Goal: Task Accomplishment & Management: Complete application form

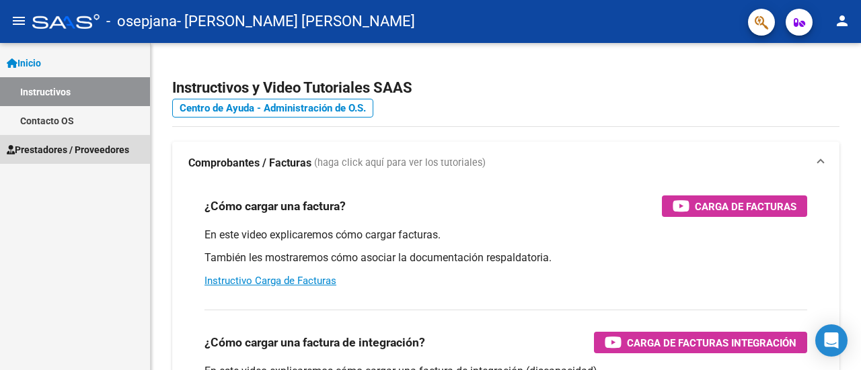
click at [59, 151] on span "Prestadores / Proveedores" at bounding box center [68, 150] width 122 height 15
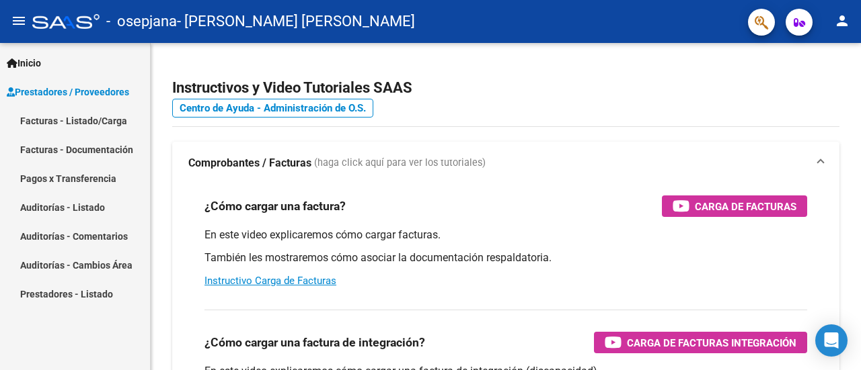
click at [54, 116] on link "Facturas - Listado/Carga" at bounding box center [75, 120] width 150 height 29
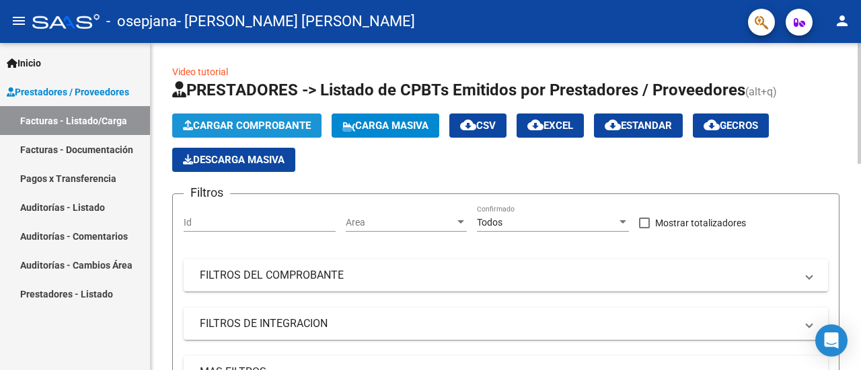
click at [245, 124] on span "Cargar Comprobante" at bounding box center [247, 126] width 128 height 12
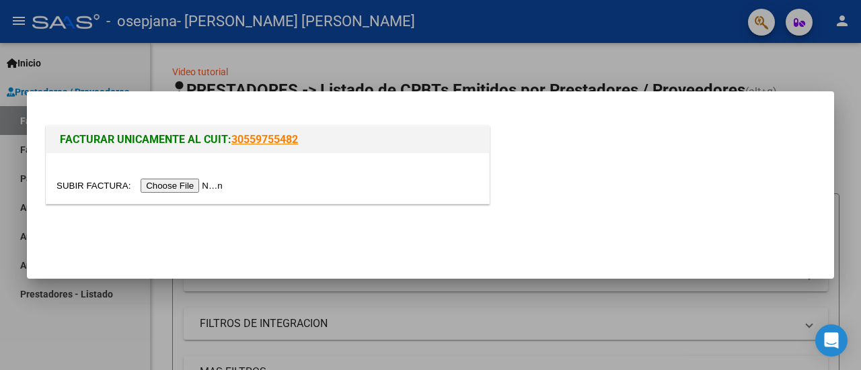
click at [202, 185] on input "file" at bounding box center [141, 186] width 170 height 14
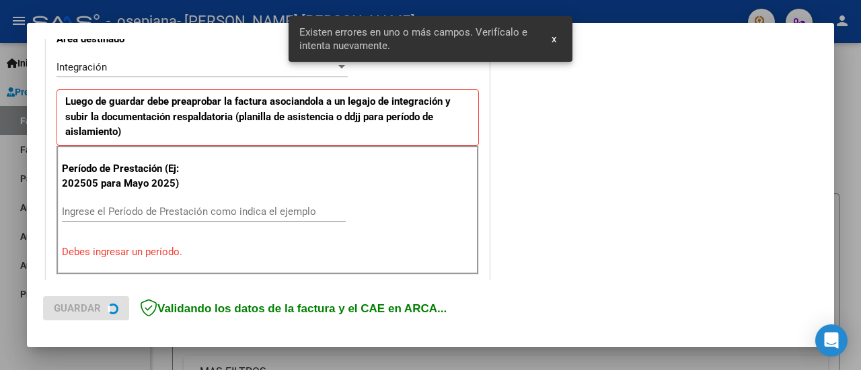
scroll to position [335, 0]
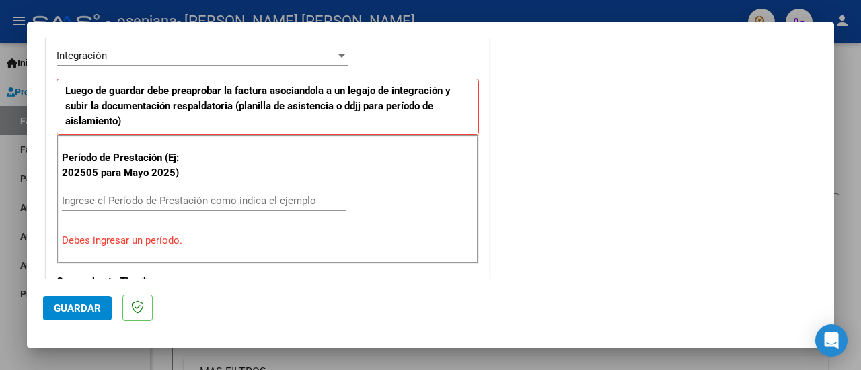
drag, startPoint x: 587, startPoint y: 11, endPoint x: 532, endPoint y: 0, distance: 56.2
click at [587, 11] on div at bounding box center [430, 185] width 861 height 370
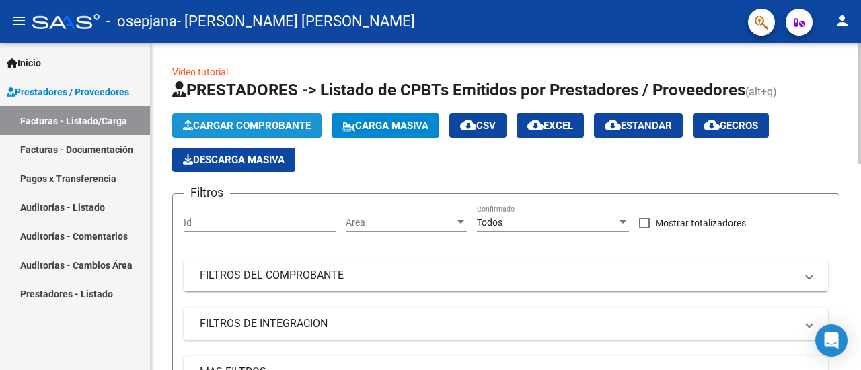
click at [231, 124] on span "Cargar Comprobante" at bounding box center [247, 126] width 128 height 12
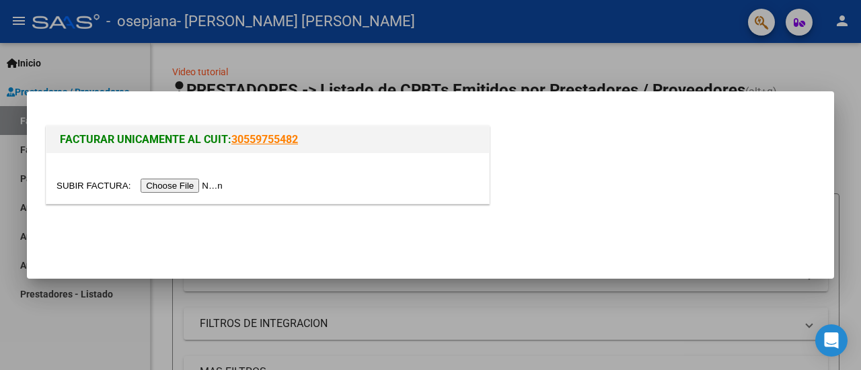
click at [182, 188] on input "file" at bounding box center [141, 186] width 170 height 14
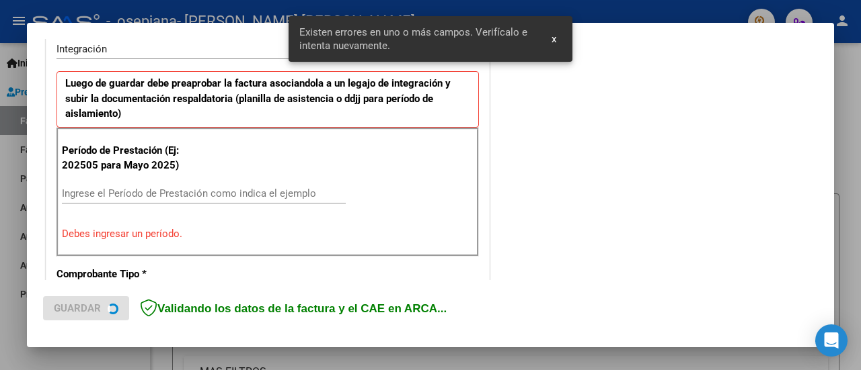
scroll to position [360, 0]
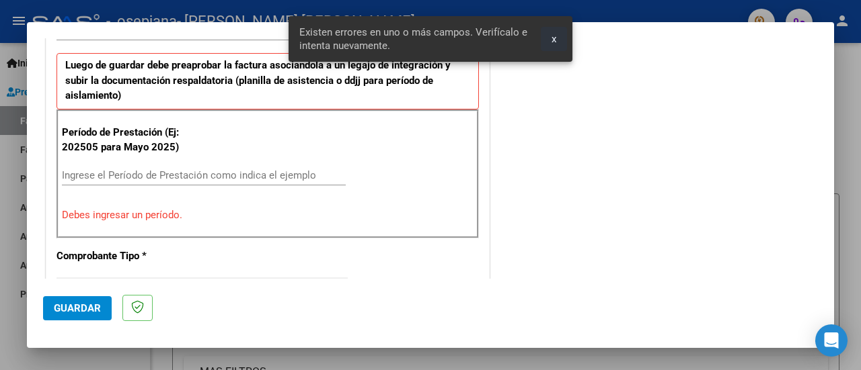
click at [550, 40] on button "x" at bounding box center [554, 39] width 26 height 24
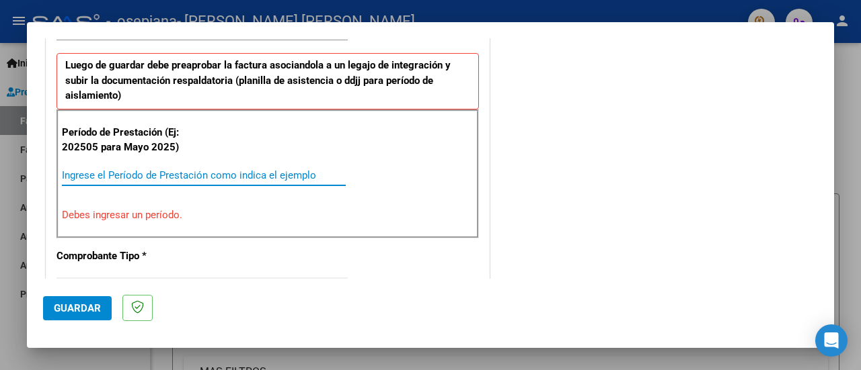
click at [161, 173] on input "Ingrese el Período de Prestación como indica el ejemplo" at bounding box center [204, 175] width 284 height 12
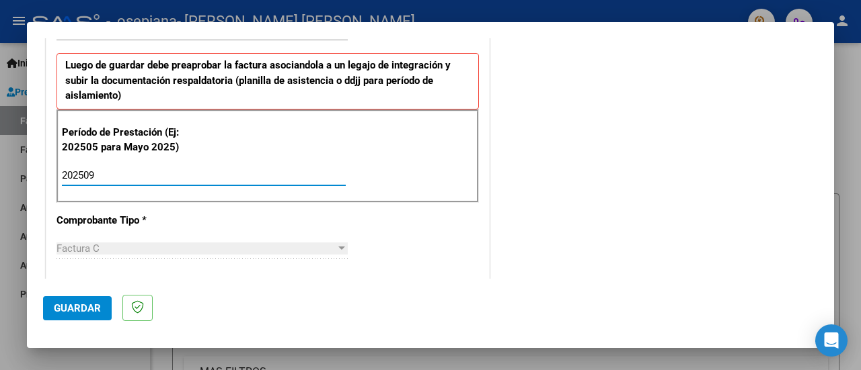
type input "202509"
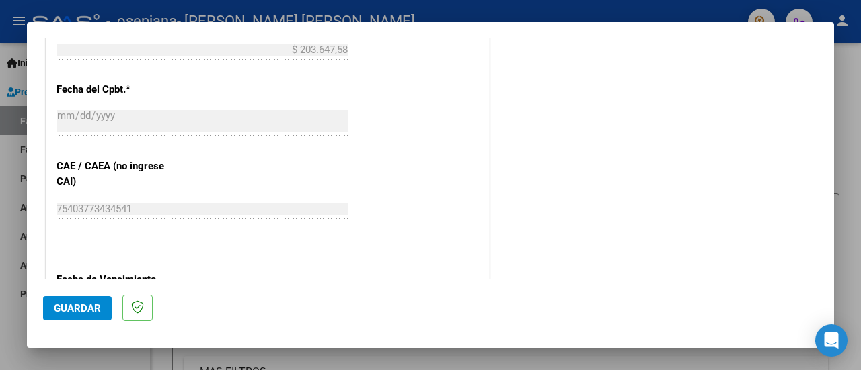
scroll to position [831, 0]
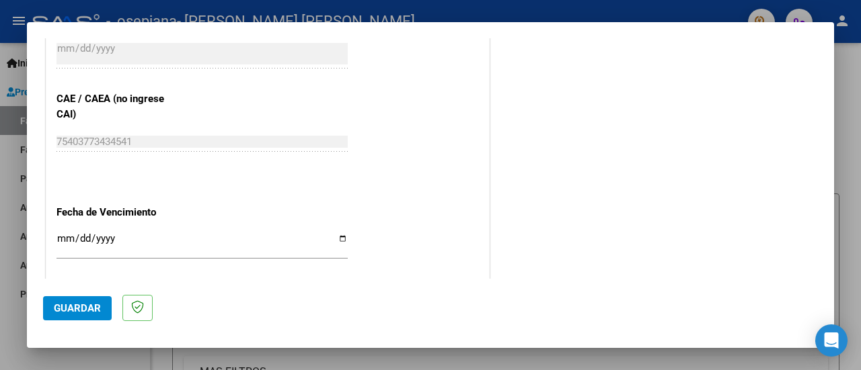
click at [58, 235] on input "Ingresar la fecha" at bounding box center [201, 244] width 291 height 22
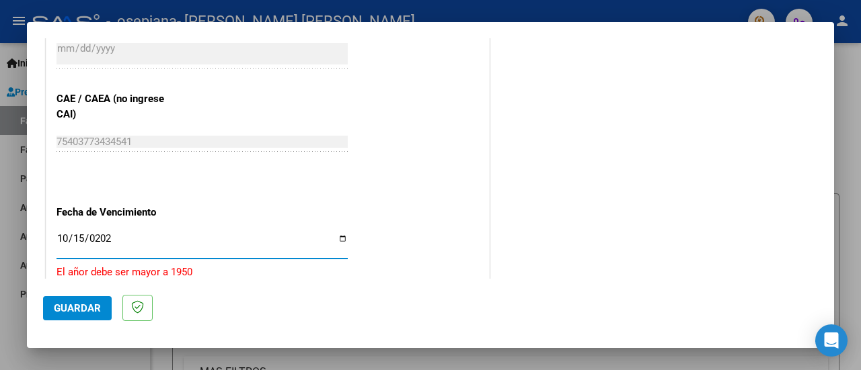
type input "[DATE]"
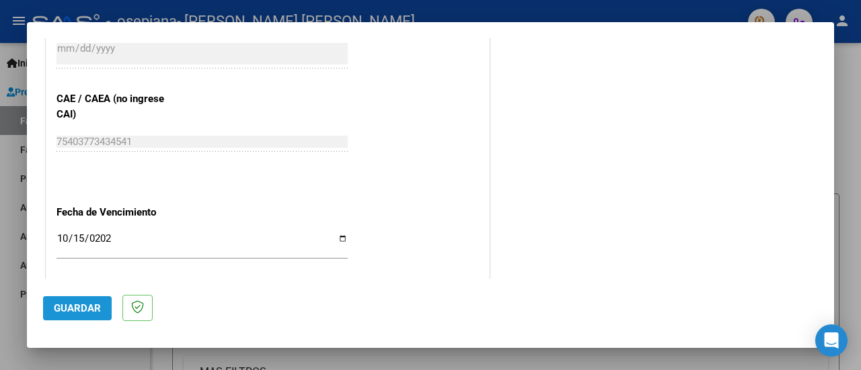
click at [65, 311] on span "Guardar" at bounding box center [77, 309] width 47 height 12
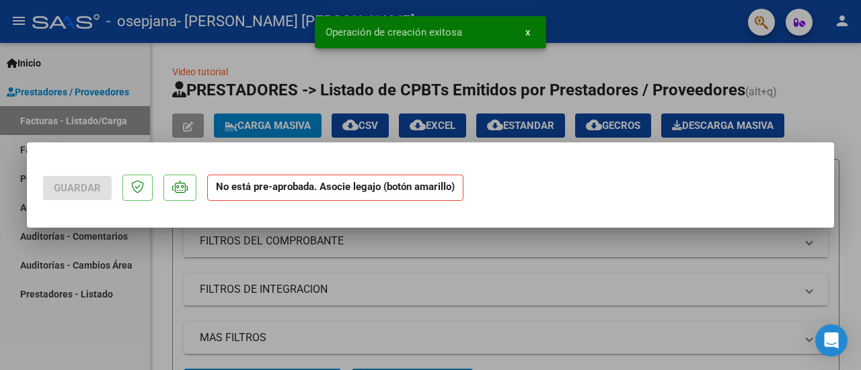
scroll to position [0, 0]
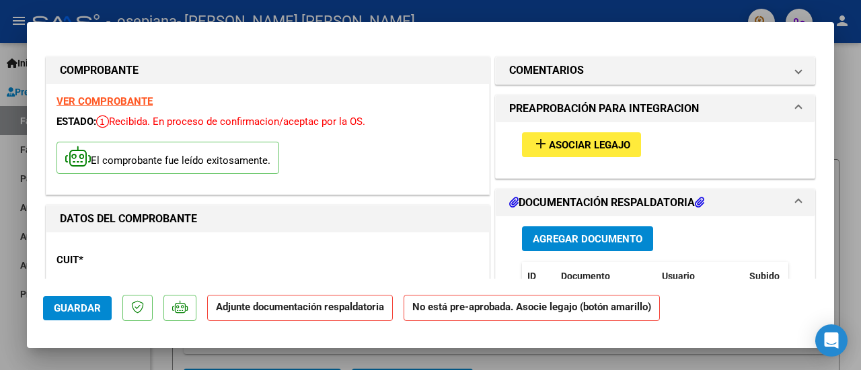
click at [588, 140] on span "Asociar Legajo" at bounding box center [589, 145] width 81 height 12
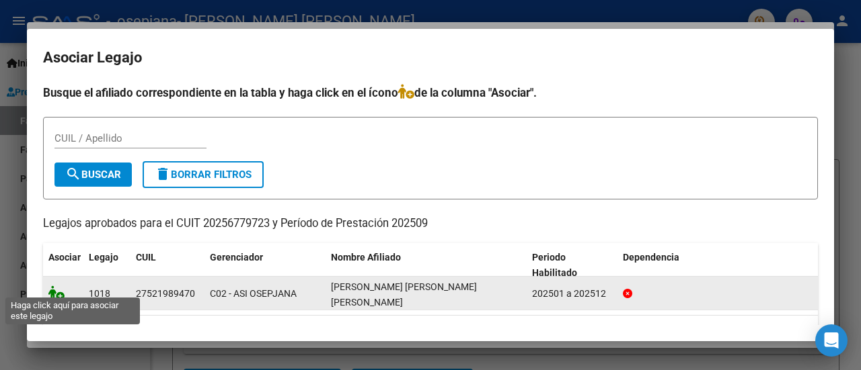
click at [61, 286] on icon at bounding box center [56, 293] width 16 height 15
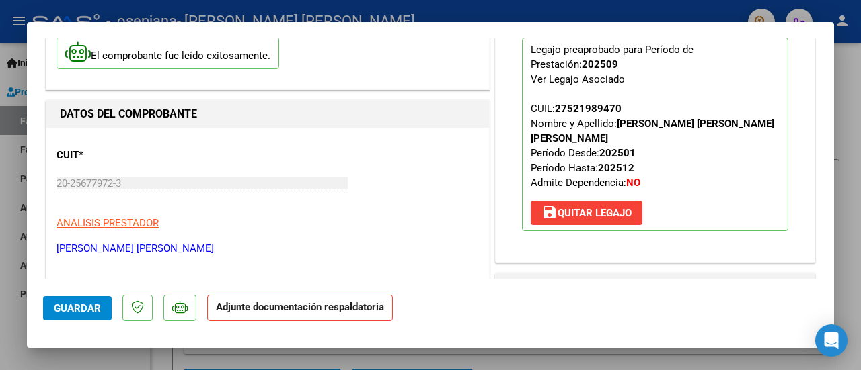
scroll to position [202, 0]
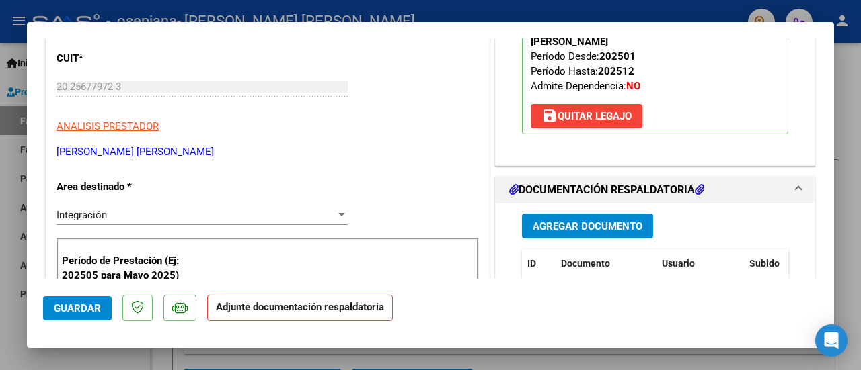
click at [577, 221] on span "Agregar Documento" at bounding box center [588, 227] width 110 height 12
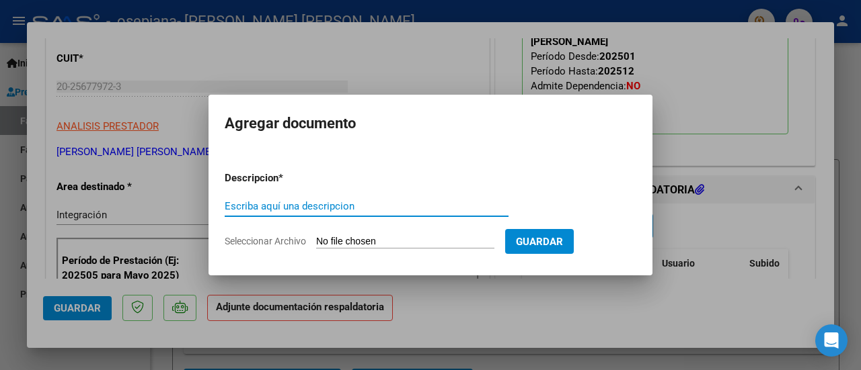
click at [297, 206] on input "Escriba aquí una descripcion" at bounding box center [367, 206] width 284 height 12
click at [355, 239] on input "Seleccionar Archivo" at bounding box center [405, 242] width 178 height 13
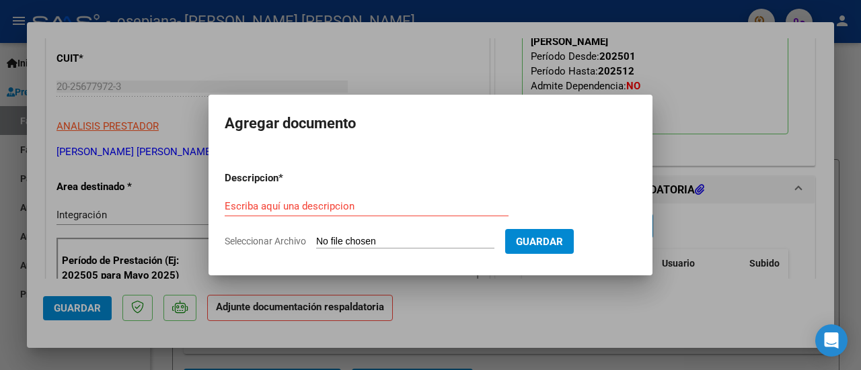
type input "C:\fakepath\asist transp.pdf"
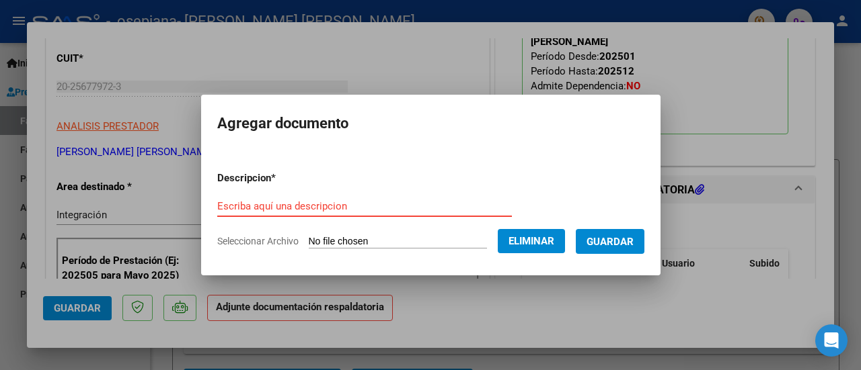
click at [262, 201] on input "Escriba aquí una descripcion" at bounding box center [364, 206] width 294 height 12
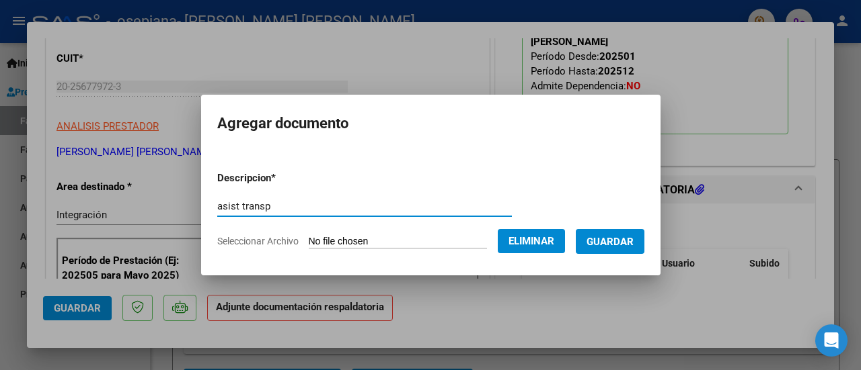
type input "asist transp"
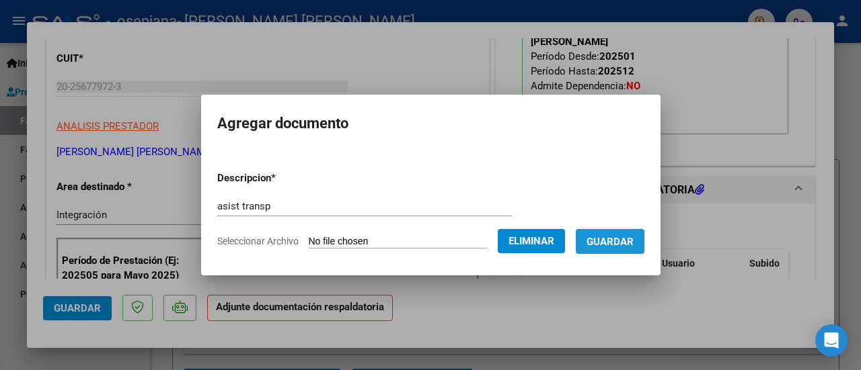
click at [620, 243] on span "Guardar" at bounding box center [609, 242] width 47 height 12
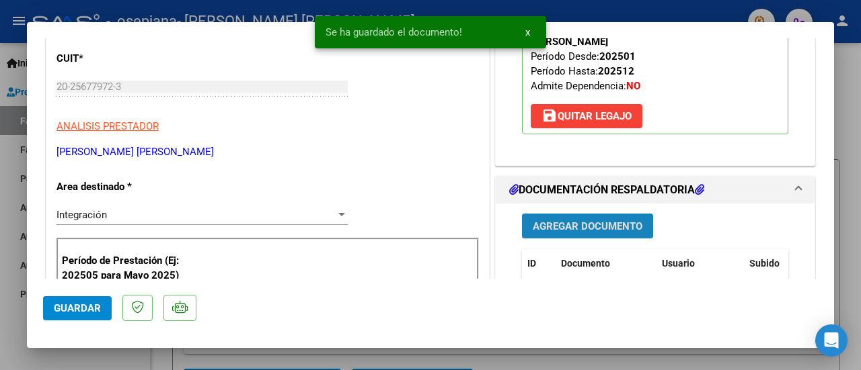
click at [594, 221] on span "Agregar Documento" at bounding box center [588, 227] width 110 height 12
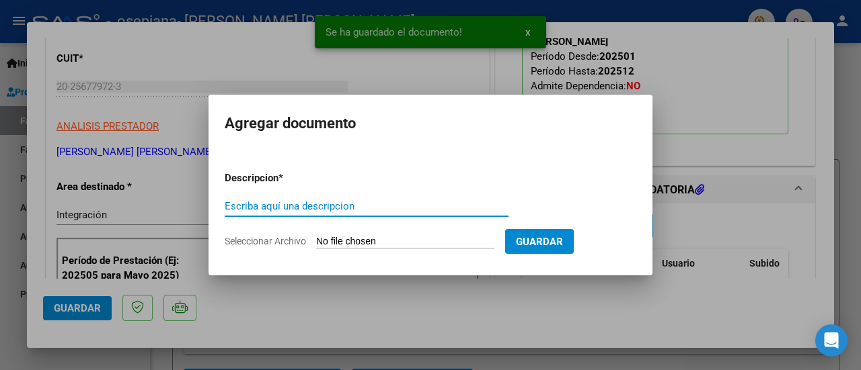
click at [381, 241] on input "Seleccionar Archivo" at bounding box center [405, 242] width 178 height 13
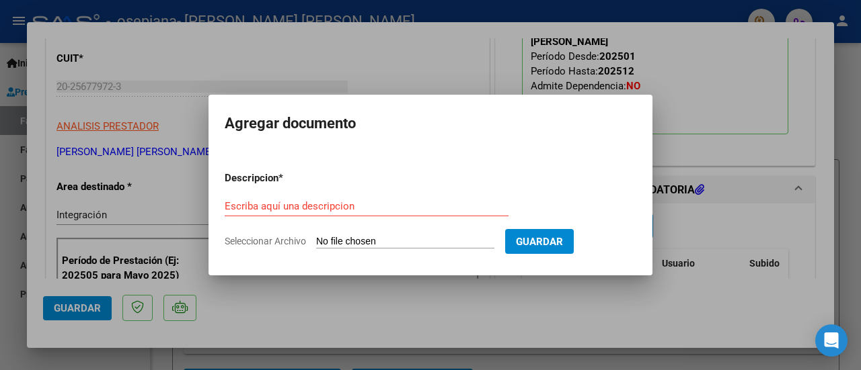
type input "C:\fakepath\asist escuela.pdf"
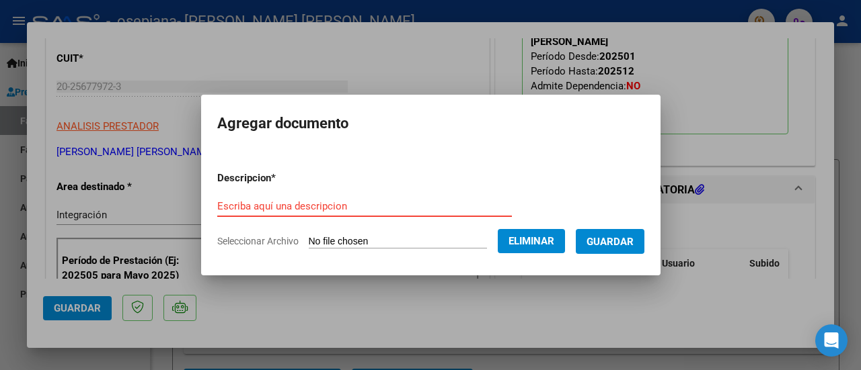
click at [379, 204] on input "Escriba aquí una descripcion" at bounding box center [364, 206] width 294 height 12
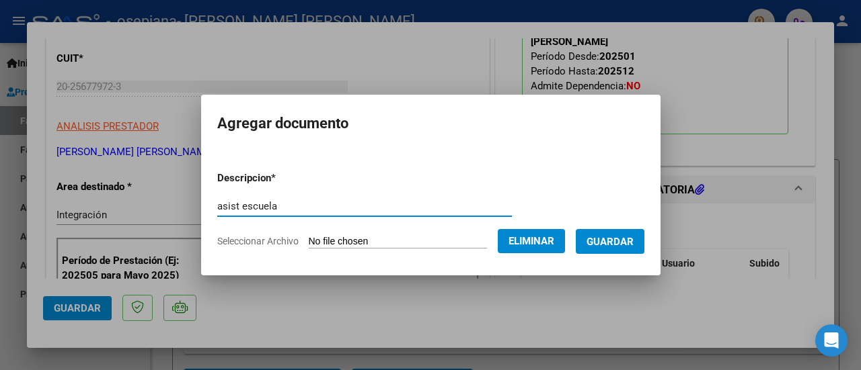
type input "asist escuela"
click at [609, 240] on span "Guardar" at bounding box center [609, 242] width 47 height 12
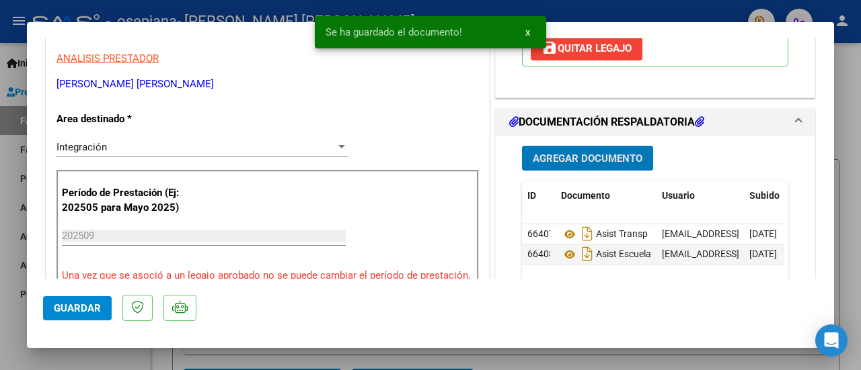
scroll to position [336, 0]
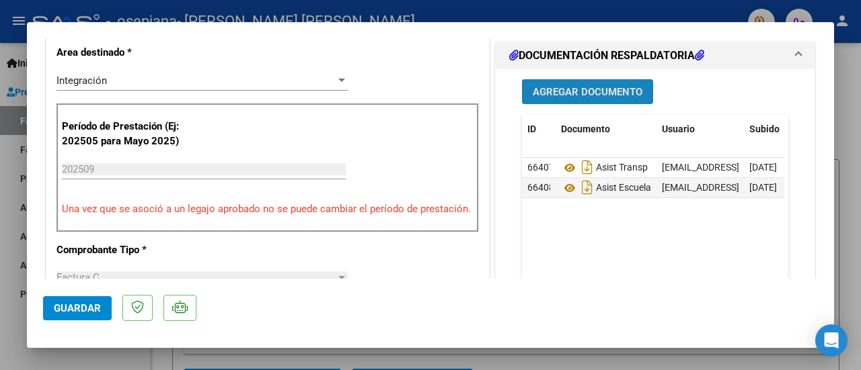
click at [586, 92] on span "Agregar Documento" at bounding box center [588, 92] width 110 height 12
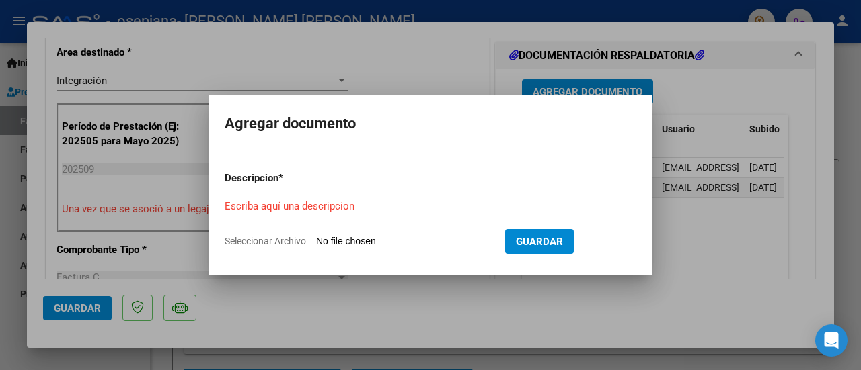
click at [357, 236] on input "Seleccionar Archivo" at bounding box center [405, 242] width 178 height 13
type input "C:\fakepath\cae.pdf"
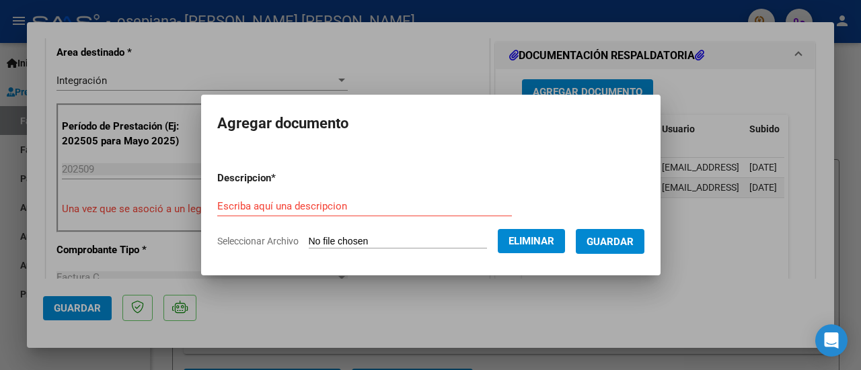
drag, startPoint x: 294, startPoint y: 189, endPoint x: 291, endPoint y: 198, distance: 10.0
click at [298, 188] on form "Descripcion * Escriba aquí una descripcion Seleccionar Archivo Eliminar Guardar" at bounding box center [430, 210] width 427 height 98
click at [291, 200] on input "Escriba aquí una descripcion" at bounding box center [364, 206] width 294 height 12
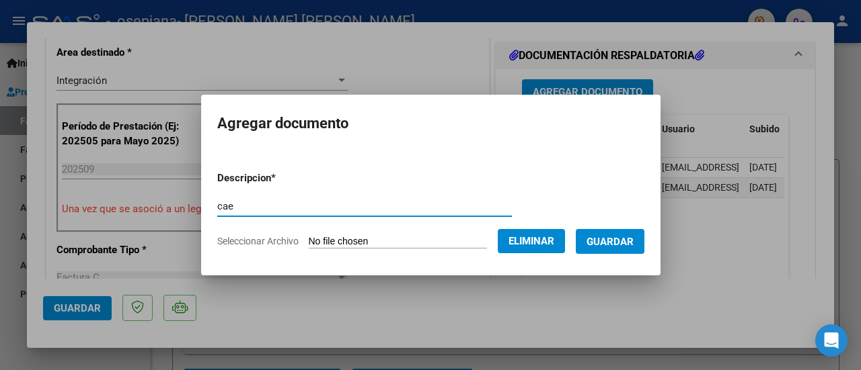
type input "cae"
drag, startPoint x: 627, startPoint y: 231, endPoint x: 618, endPoint y: 232, distance: 8.8
click at [627, 231] on button "Guardar" at bounding box center [610, 241] width 69 height 25
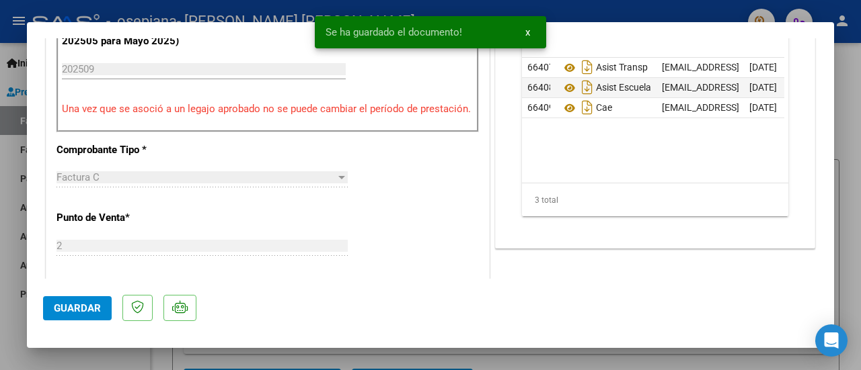
scroll to position [471, 0]
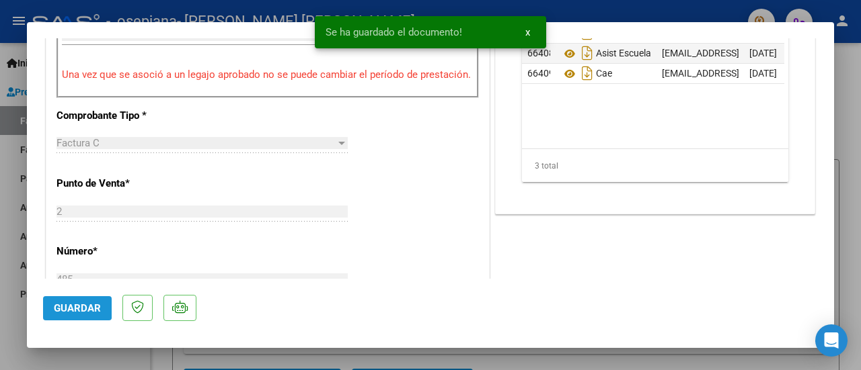
click at [57, 301] on button "Guardar" at bounding box center [77, 309] width 69 height 24
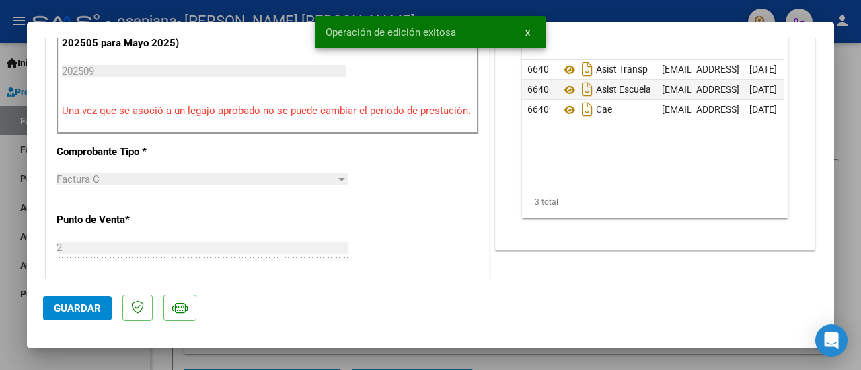
scroll to position [403, 0]
